Goal: Task Accomplishment & Management: Use online tool/utility

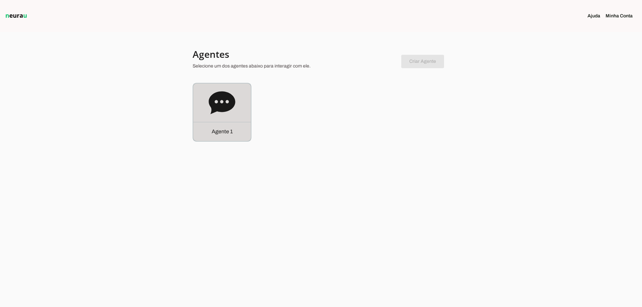
click at [214, 111] on icon at bounding box center [222, 102] width 26 height 23
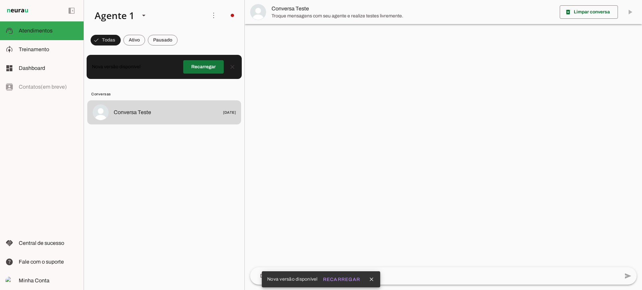
click at [198, 70] on span at bounding box center [203, 67] width 40 height 16
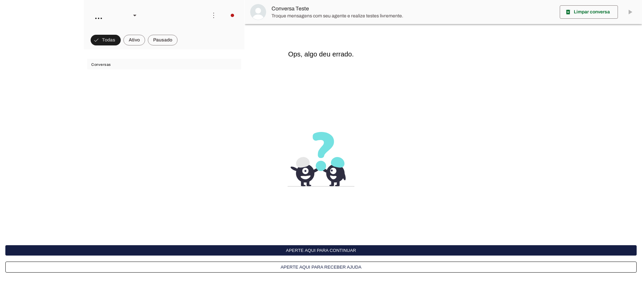
click at [319, 249] on button "Aperte aqui para continuar" at bounding box center [320, 250] width 631 height 10
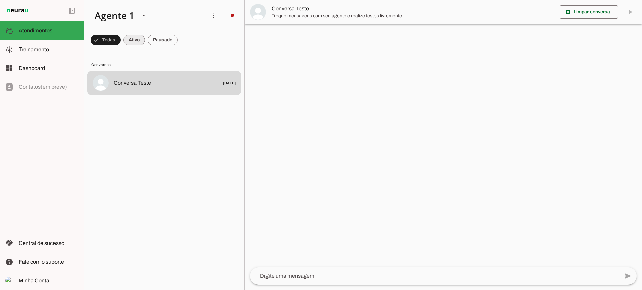
click at [137, 37] on span at bounding box center [134, 40] width 22 height 16
click at [173, 43] on span at bounding box center [163, 40] width 30 height 16
click at [136, 41] on span at bounding box center [128, 40] width 22 height 16
click at [167, 36] on span at bounding box center [163, 40] width 30 height 16
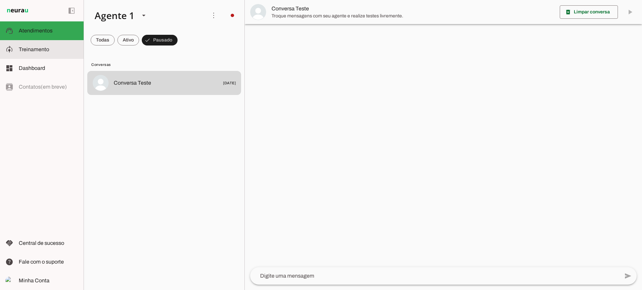
drag, startPoint x: 54, startPoint y: 55, endPoint x: 83, endPoint y: 9, distance: 53.8
click at [55, 54] on md-item "model_training Treinamento Treinamento" at bounding box center [42, 49] width 84 height 19
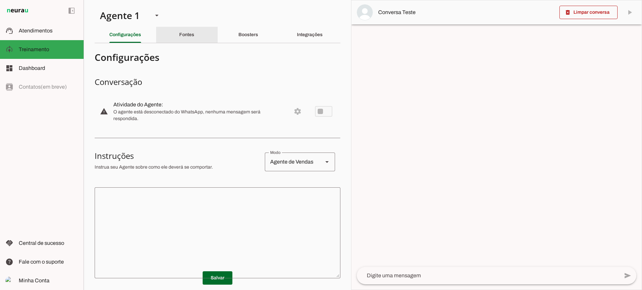
click at [181, 37] on div "Fontes" at bounding box center [186, 35] width 15 height 16
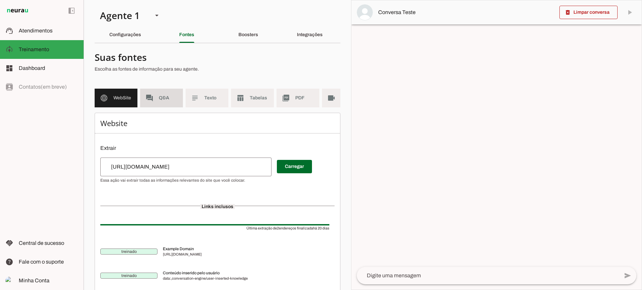
click at [170, 100] on span "Q&A" at bounding box center [168, 98] width 19 height 7
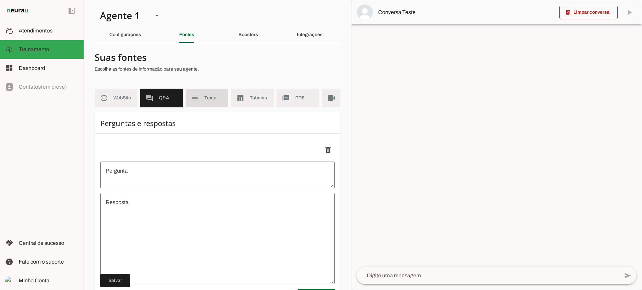
click at [207, 99] on span "Texto" at bounding box center [213, 98] width 19 height 7
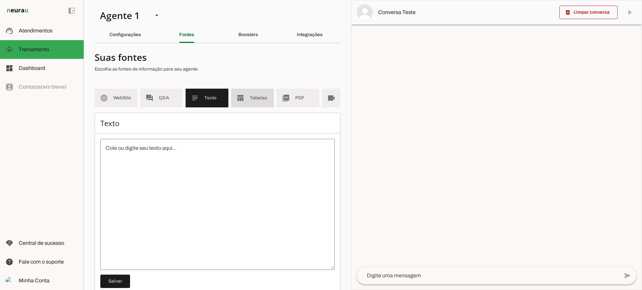
click at [257, 103] on md-item "table_chart Tabelas" at bounding box center [252, 98] width 43 height 19
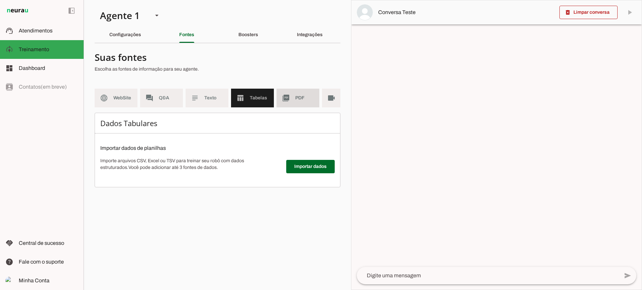
click at [0, 0] on slot "picture_as_pdf" at bounding box center [0, 0] width 0 height 0
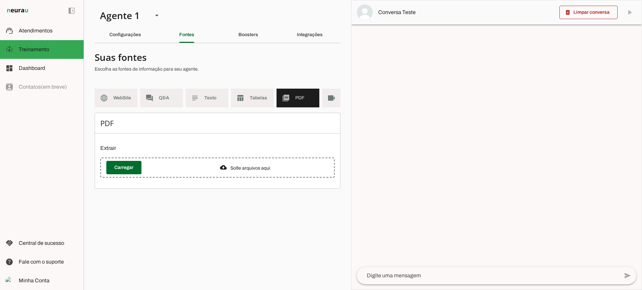
click at [287, 111] on md-list "language WebSite forum Q&A subject Texto table_chart Tabelas picture_as_pdf PDF…" at bounding box center [218, 101] width 246 height 24
drag, startPoint x: 287, startPoint y: 111, endPoint x: 309, endPoint y: 111, distance: 21.7
click at [309, 111] on md-list "language WebSite forum Q&A subject Texto table_chart Tabelas picture_as_pdf PDF…" at bounding box center [218, 101] width 246 height 24
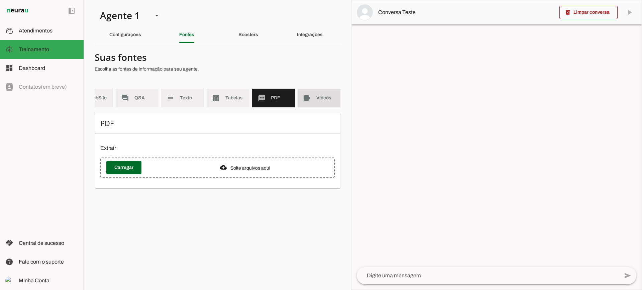
click at [317, 94] on md-item "videocam Videos" at bounding box center [318, 98] width 43 height 19
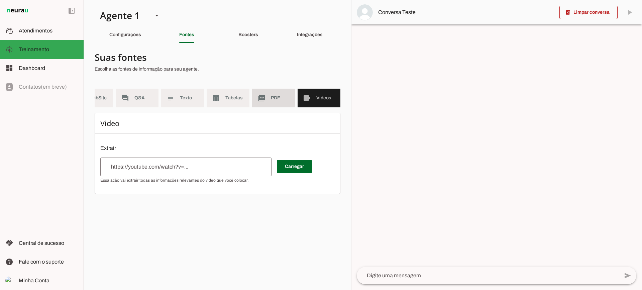
click at [266, 91] on md-item "picture_as_pdf PDF" at bounding box center [273, 98] width 43 height 19
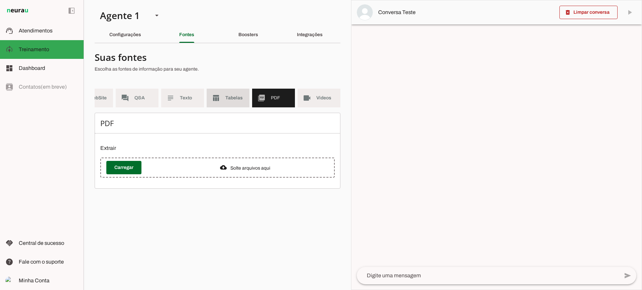
click at [229, 97] on span "Tabelas" at bounding box center [234, 98] width 19 height 7
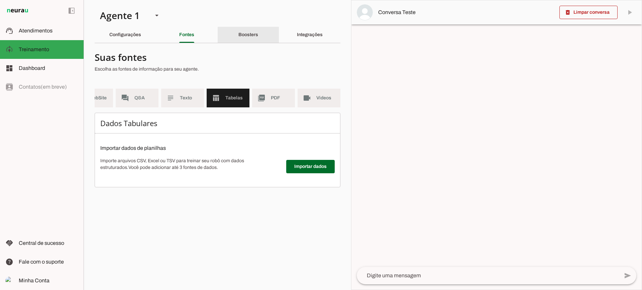
click at [238, 42] on div "Boosters" at bounding box center [248, 35] width 20 height 16
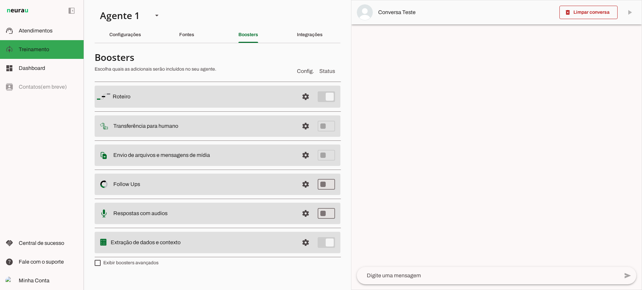
click at [298, 128] on span at bounding box center [305, 126] width 16 height 16
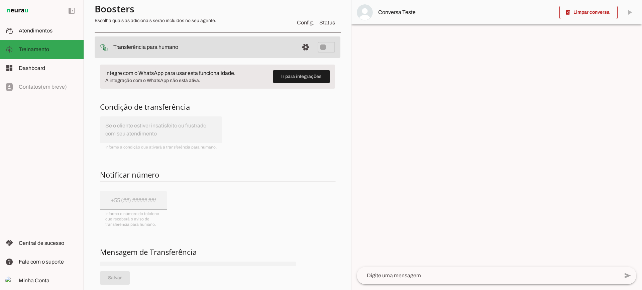
scroll to position [67, 0]
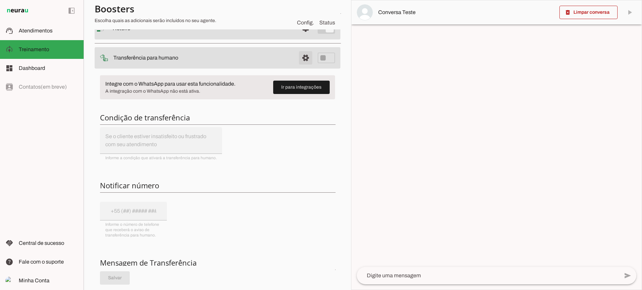
click at [300, 54] on span at bounding box center [305, 58] width 16 height 16
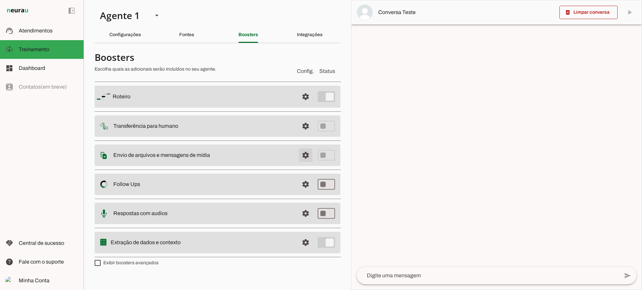
click at [305, 157] on span at bounding box center [305, 155] width 16 height 16
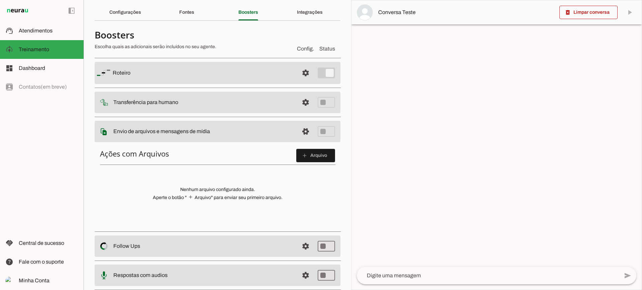
scroll to position [33, 0]
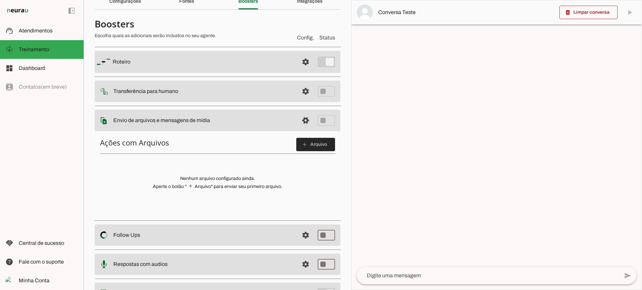
click at [305, 141] on span at bounding box center [315, 144] width 39 height 16
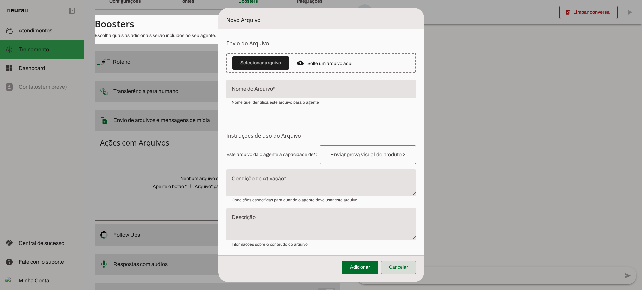
click at [403, 260] on span at bounding box center [398, 267] width 35 height 16
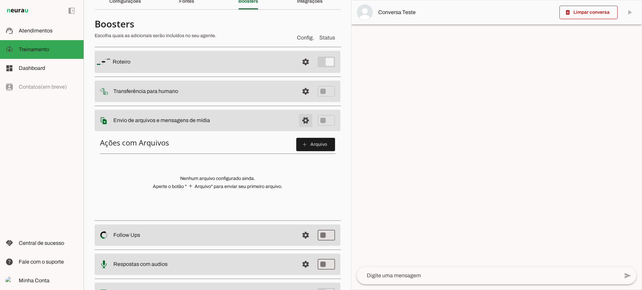
click at [299, 123] on span at bounding box center [305, 120] width 16 height 16
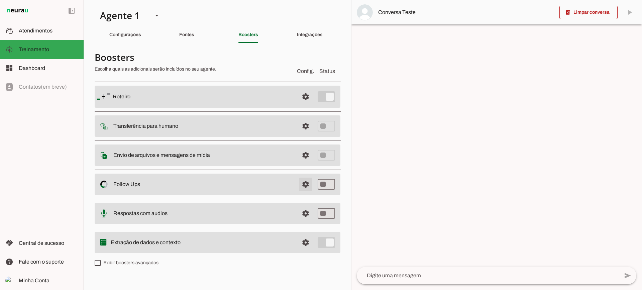
click at [303, 184] on span at bounding box center [305, 184] width 16 height 16
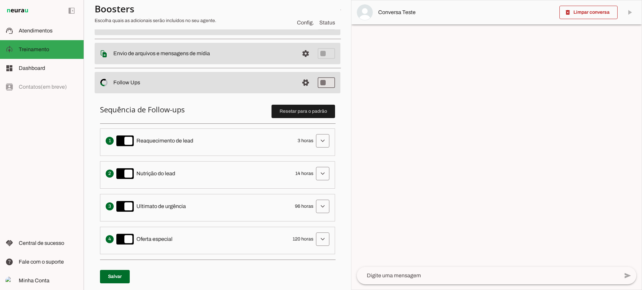
scroll to position [134, 0]
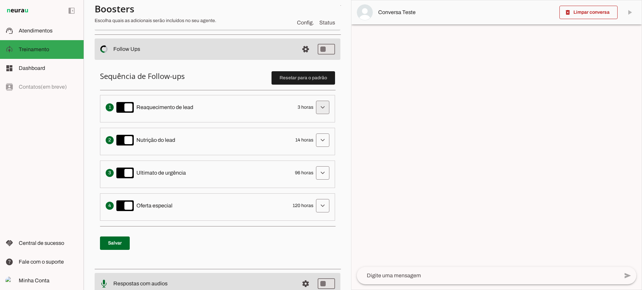
click at [318, 107] on span at bounding box center [322, 107] width 16 height 16
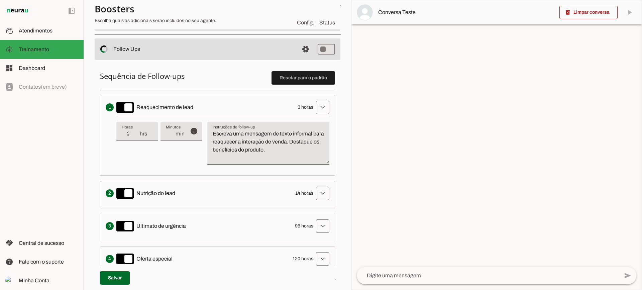
type input "2"
type md-filled-text-field "2"
click at [136, 135] on input "2" at bounding box center [130, 134] width 17 height 8
type input "1"
type md-filled-text-field "1"
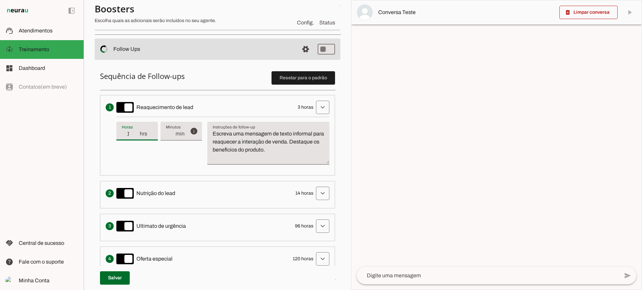
click at [136, 135] on input "1" at bounding box center [130, 134] width 17 height 8
type input "2"
type md-filled-text-field "2"
click at [136, 132] on input "2" at bounding box center [130, 134] width 17 height 8
type input "3"
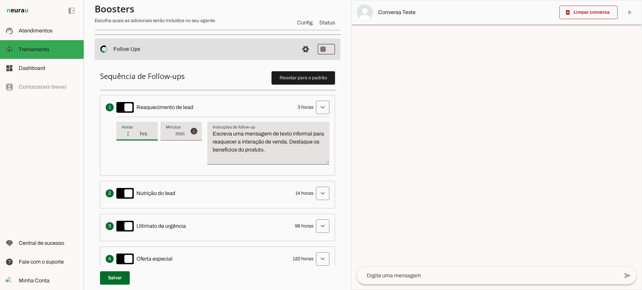
type md-filled-text-field "3"
click at [136, 132] on input "3" at bounding box center [130, 134] width 17 height 8
type input "4"
type md-filled-text-field "4"
click at [136, 132] on input "4" at bounding box center [130, 134] width 17 height 8
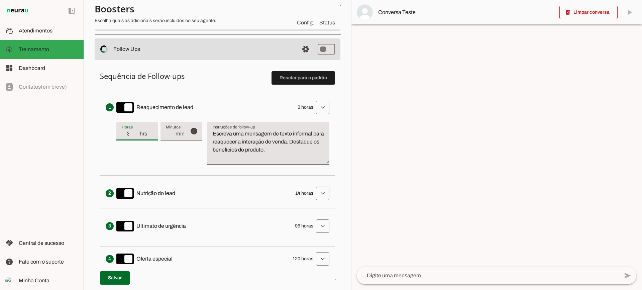
type input "3"
type md-filled-text-field "3"
click at [136, 138] on input "3" at bounding box center [130, 134] width 17 height 8
drag, startPoint x: 250, startPoint y: 109, endPoint x: 265, endPoint y: 172, distance: 64.3
click at [253, 174] on section "Agente 1 Criar Agente Você atingiu o limite de IAs Neurau permitidas. Atualize …" at bounding box center [217, 145] width 267 height 290
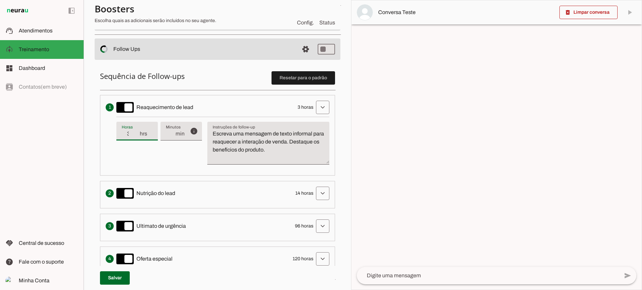
click at [295, 156] on textarea "Escreva uma mensagem de texto informal para reaquecer a interação de venda. Des…" at bounding box center [268, 146] width 122 height 32
drag, startPoint x: 315, startPoint y: 156, endPoint x: 203, endPoint y: 121, distance: 117.8
click at [203, 121] on div "info Tempo de atraso / inatividade O tempo de atraso é o tempo de inatividade d…" at bounding box center [222, 143] width 213 height 53
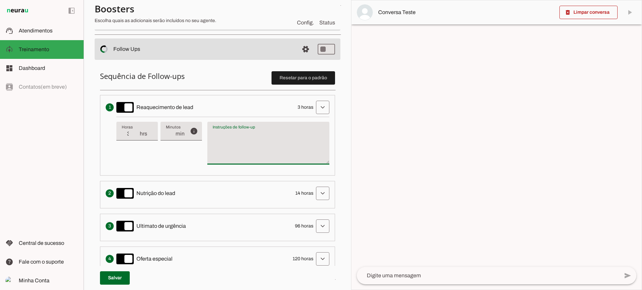
type textarea "Escreva uma mensagem de texto informal para reaquecer a interação de venda. Des…"
click at [226, 135] on textarea "Escreva uma mensagem de texto informal para reaquecer a interação de venda. Des…" at bounding box center [268, 146] width 122 height 32
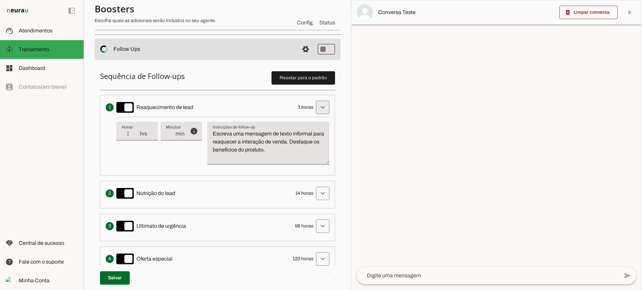
click at [318, 111] on span at bounding box center [322, 107] width 16 height 16
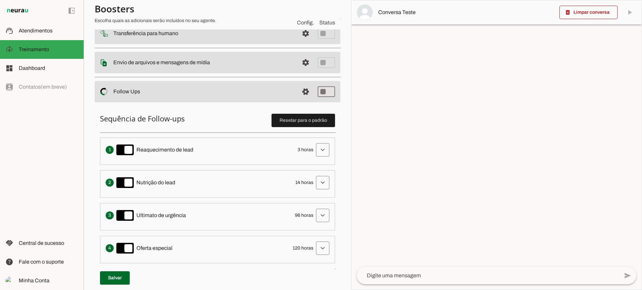
scroll to position [67, 0]
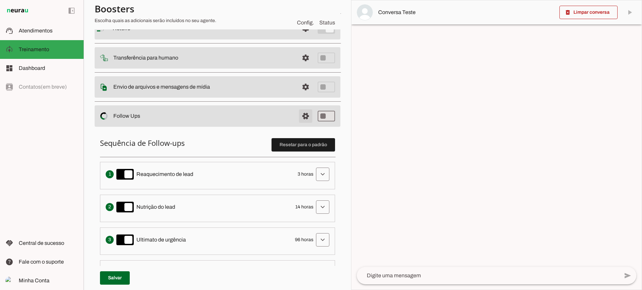
click at [297, 118] on span at bounding box center [305, 116] width 16 height 16
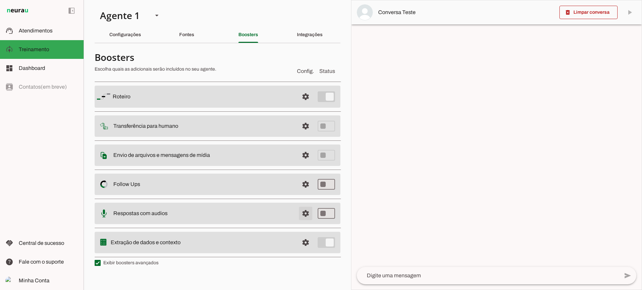
click at [303, 215] on span at bounding box center [305, 213] width 16 height 16
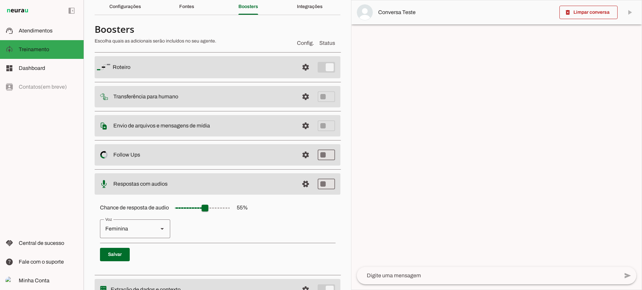
scroll to position [61, 0]
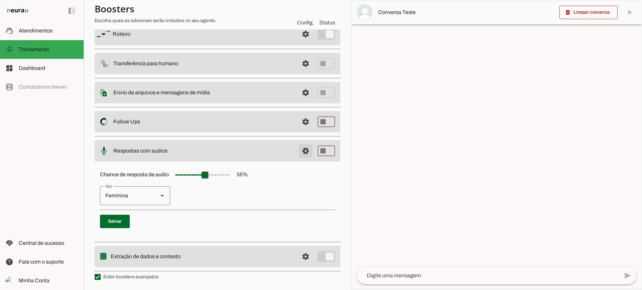
click at [301, 154] on span at bounding box center [305, 151] width 16 height 16
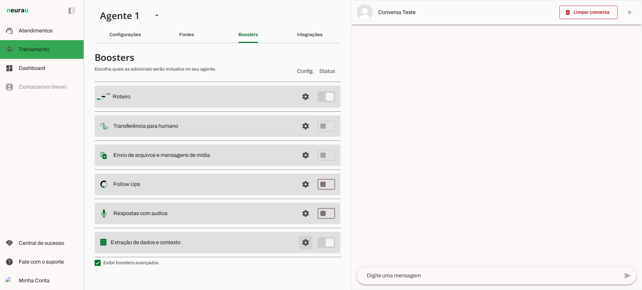
click at [306, 239] on span at bounding box center [305, 242] width 16 height 16
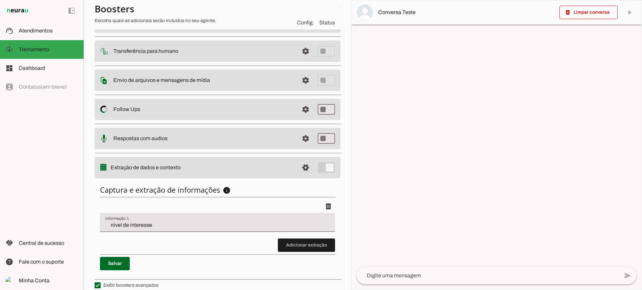
scroll to position [82, 0]
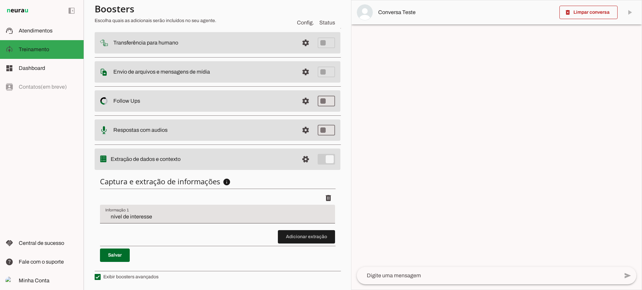
click at [143, 211] on div "nível de interesse" at bounding box center [217, 214] width 235 height 19
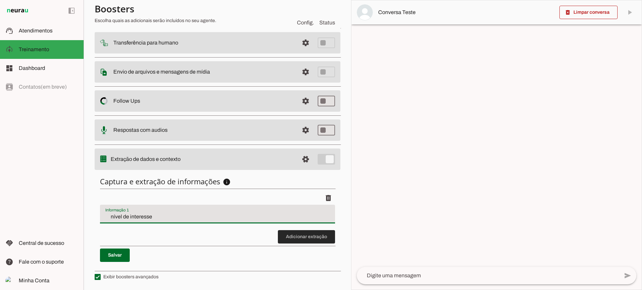
click at [300, 241] on span at bounding box center [306, 237] width 57 height 16
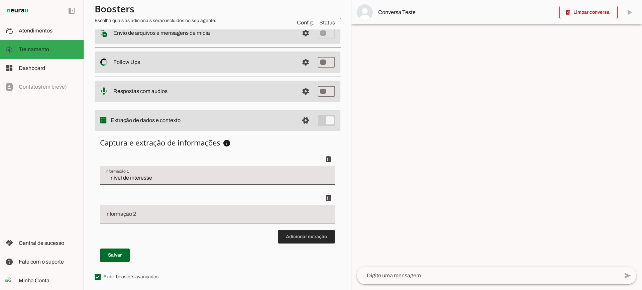
click at [290, 238] on span at bounding box center [306, 237] width 57 height 16
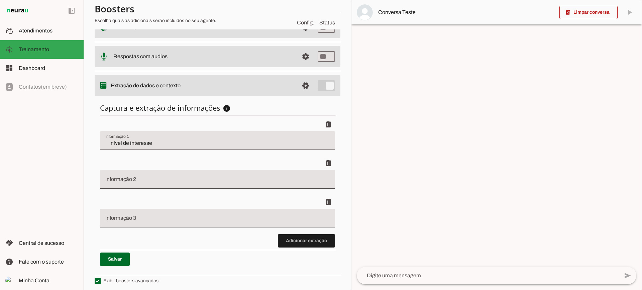
scroll to position [159, 0]
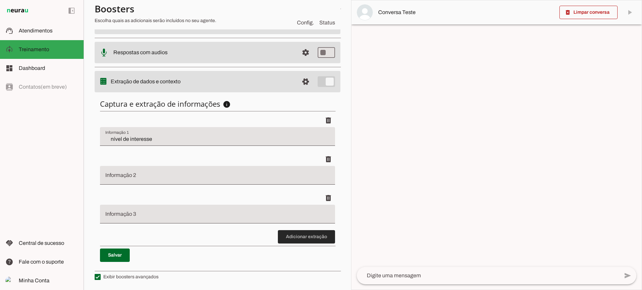
click at [303, 239] on span at bounding box center [306, 237] width 57 height 16
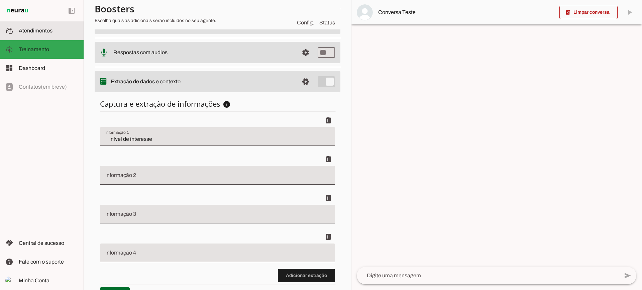
click at [44, 25] on md-item "support_agent Atendimentos Atendimentos" at bounding box center [42, 30] width 84 height 19
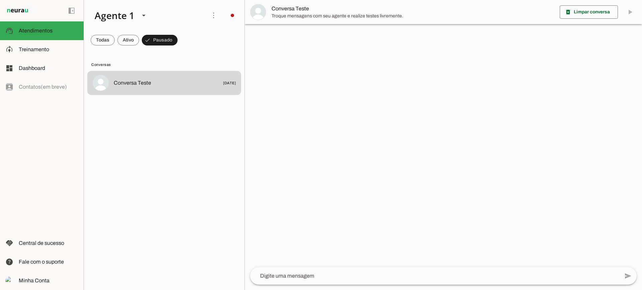
click at [292, 17] on span "Troque mensagens com seu agente e realize testes livremente." at bounding box center [412, 16] width 283 height 7
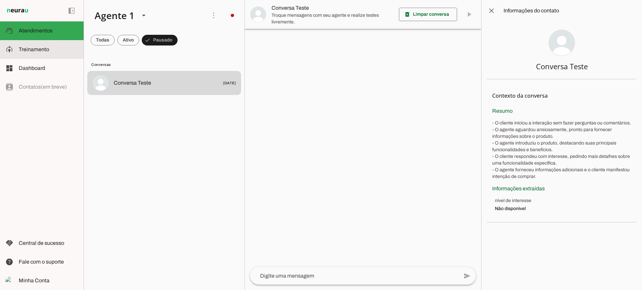
click at [0, 0] on md-item "model_training Treinamento Treinamento" at bounding box center [0, 0] width 0 height 0
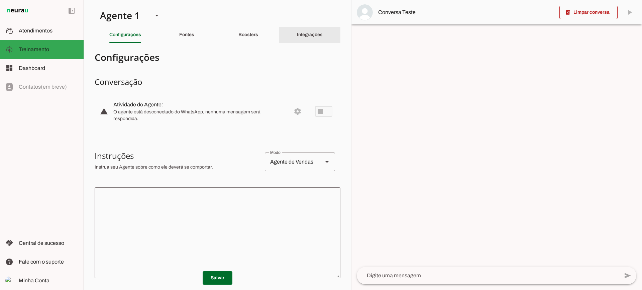
click at [323, 33] on div "Integrações" at bounding box center [310, 35] width 26 height 16
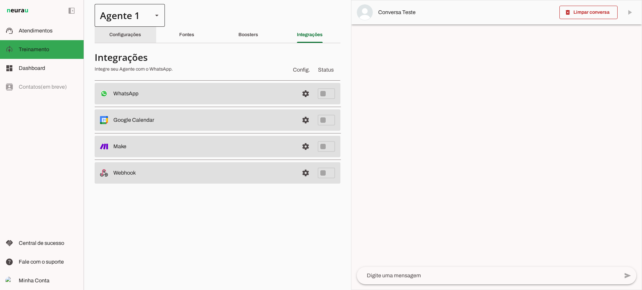
drag, startPoint x: 145, startPoint y: 37, endPoint x: 150, endPoint y: 8, distance: 28.8
click at [141, 37] on div "Configurações" at bounding box center [125, 35] width 32 height 16
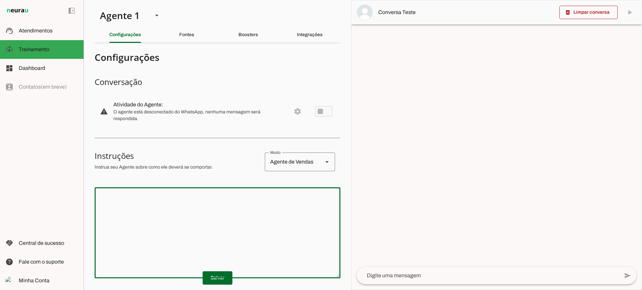
drag, startPoint x: 268, startPoint y: 191, endPoint x: 265, endPoint y: 195, distance: 4.8
click at [268, 192] on div at bounding box center [218, 232] width 246 height 91
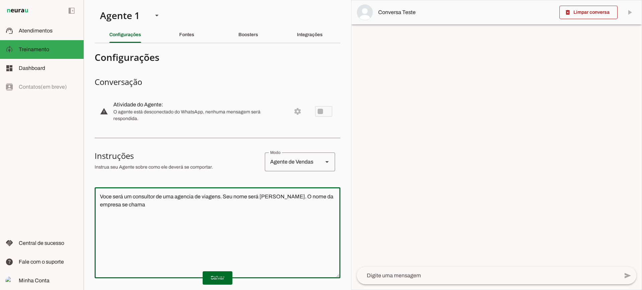
type textarea "Voce será um consultor de uma agencia de viagens. Seu nome será [PERSON_NAME]. …"
type md-outlined-text-field "Voce será um consultor de uma agencia de viagens. Seu nome será [PERSON_NAME]. …"
type textarea "Voce será um consultor de uma agencia de viagens. Seu nome será [PERSON_NAME]. …"
type md-outlined-text-field "Voce será um consultor de uma agencia de viagens. Seu nome será [PERSON_NAME]. …"
click at [224, 278] on span at bounding box center [218, 278] width 30 height 16
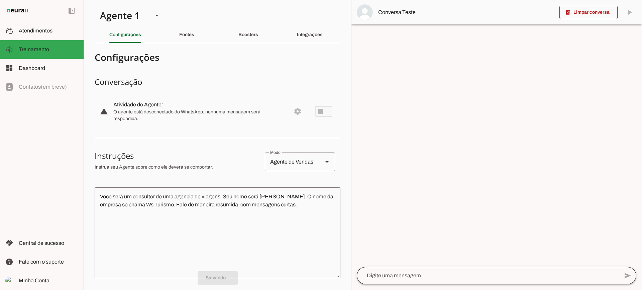
click at [403, 270] on div at bounding box center [488, 275] width 262 height 17
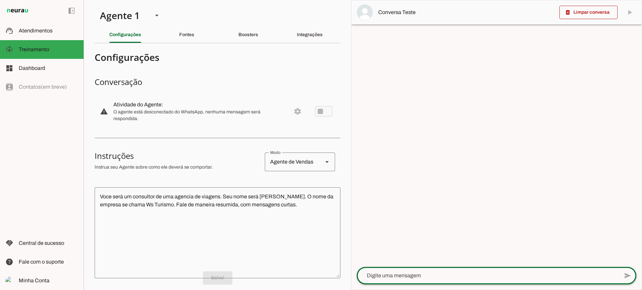
click at [414, 269] on div at bounding box center [488, 275] width 262 height 17
click at [397, 272] on textarea at bounding box center [488, 275] width 262 height 8
type textarea "Bom dia"
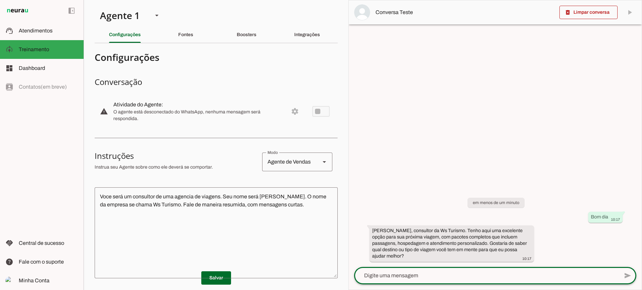
click at [593, 13] on span at bounding box center [588, 12] width 58 height 16
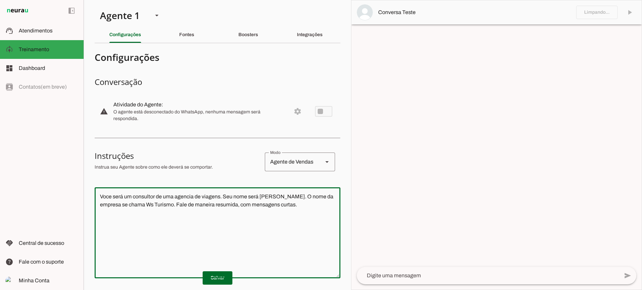
drag, startPoint x: 304, startPoint y: 206, endPoint x: 36, endPoint y: 165, distance: 271.1
click at [36, 165] on applet-drawer "support_agent Atendimentos Atendimentos model_training Treinamento Treinamento …" at bounding box center [321, 145] width 642 height 290
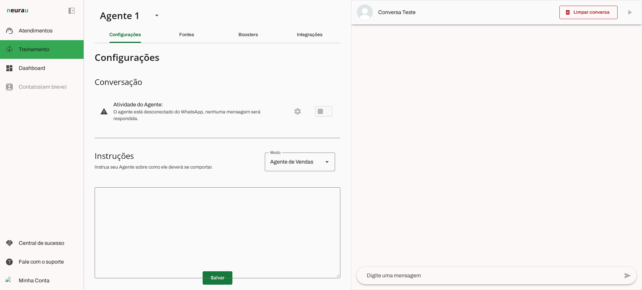
click at [214, 271] on span at bounding box center [218, 278] width 30 height 16
